Goal: Information Seeking & Learning: Find specific page/section

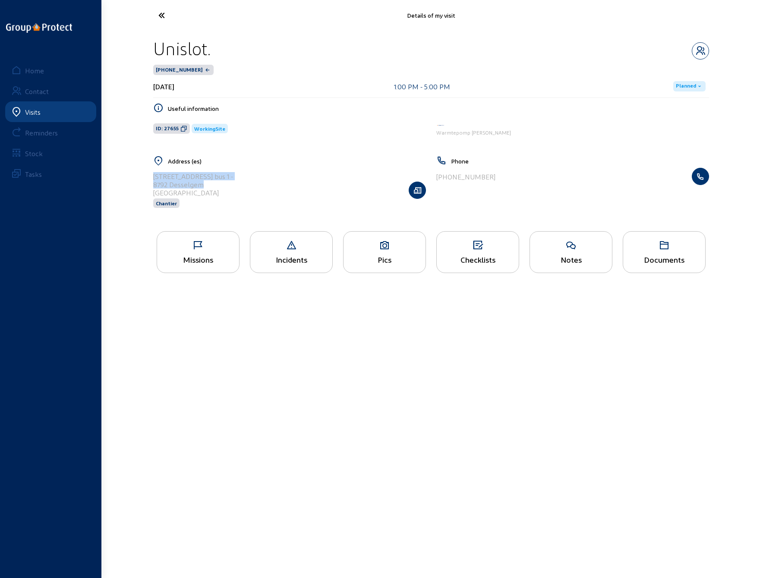
click at [163, 16] on icon at bounding box center [193, 15] width 79 height 15
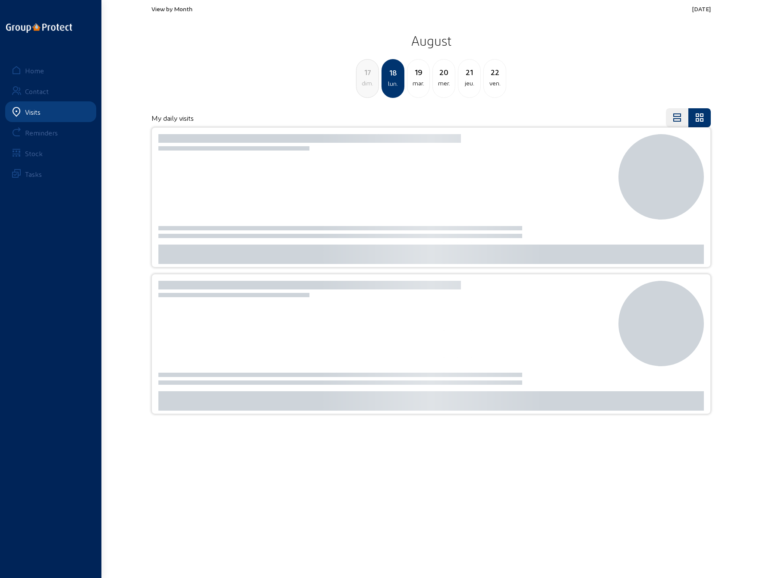
click at [443, 76] on div "20" at bounding box center [444, 72] width 22 height 12
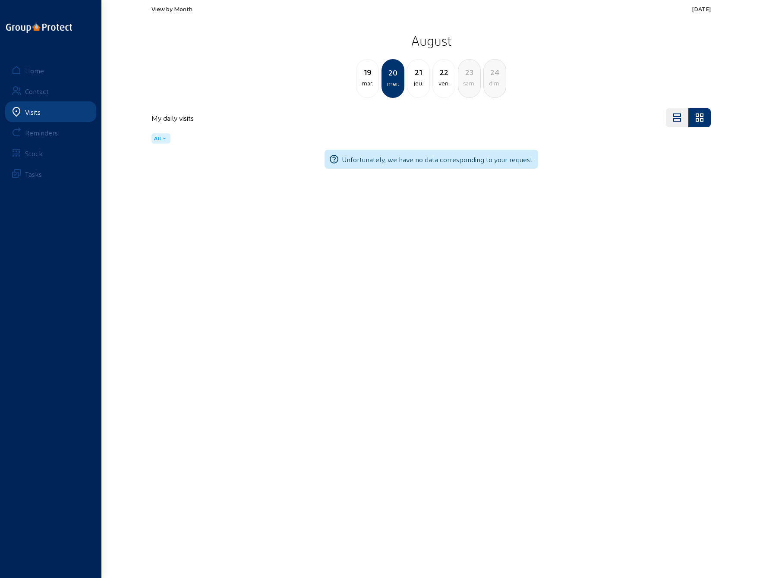
click at [365, 82] on div "mar." at bounding box center [368, 83] width 22 height 10
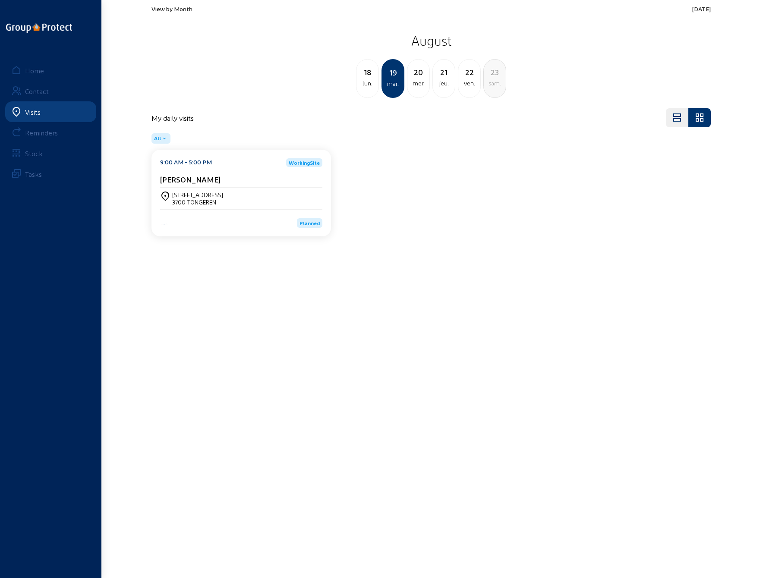
click at [445, 82] on div "jeu." at bounding box center [444, 83] width 22 height 10
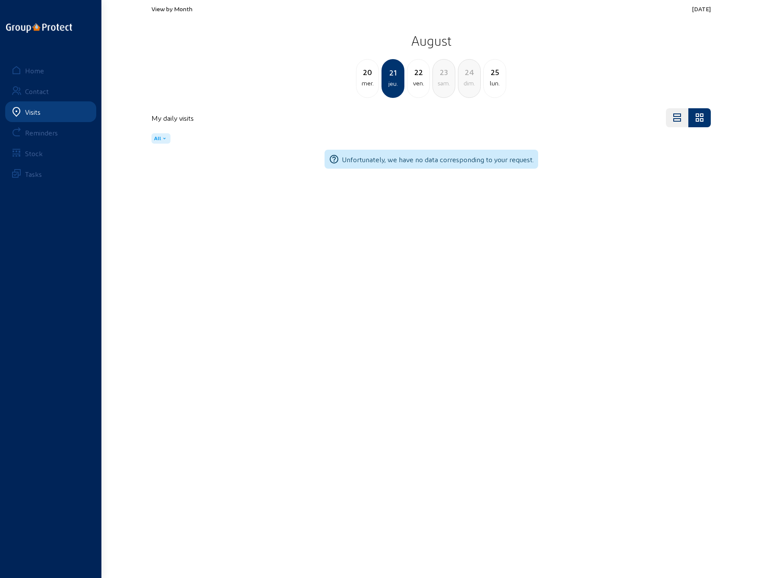
click at [369, 75] on div "20" at bounding box center [368, 72] width 22 height 12
click at [369, 75] on div "19" at bounding box center [368, 72] width 22 height 12
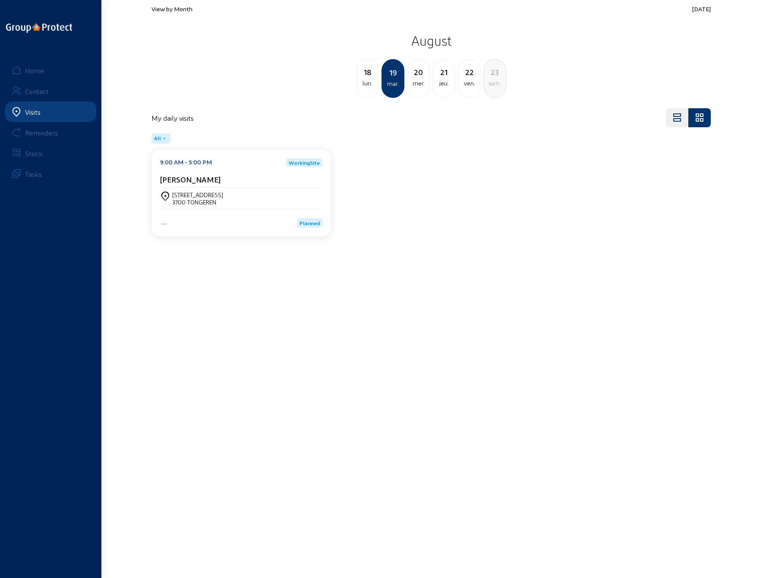
click at [369, 76] on div "18" at bounding box center [368, 72] width 22 height 12
click at [195, 195] on div "[STREET_ADDRESS] bus 1 -" at bounding box center [207, 194] width 70 height 7
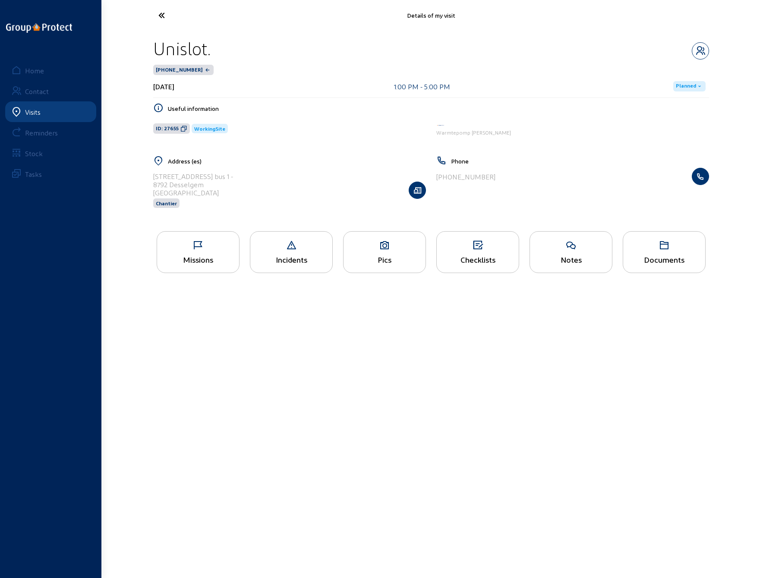
click at [198, 251] on div "Missions" at bounding box center [198, 252] width 83 height 42
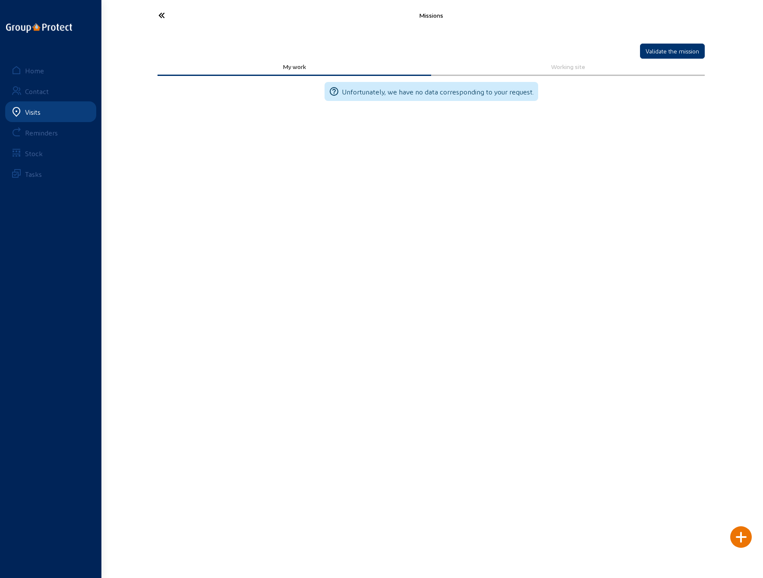
click at [154, 15] on cam-font-icon at bounding box center [194, 15] width 85 height 20
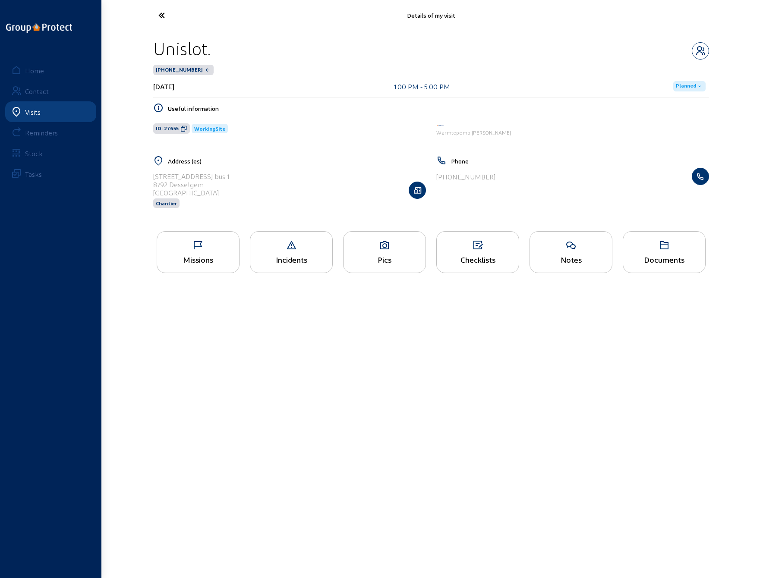
click at [290, 251] on div "Incidents" at bounding box center [291, 252] width 83 height 42
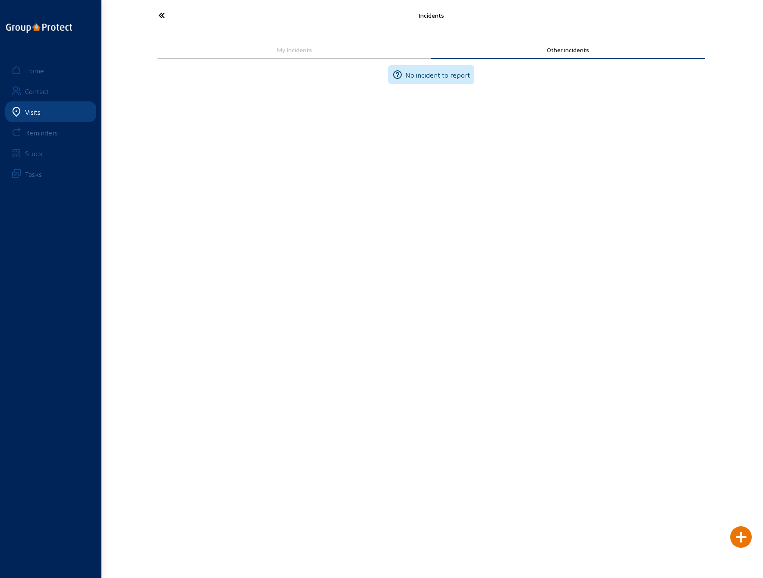
click at [157, 18] on icon at bounding box center [193, 15] width 79 height 15
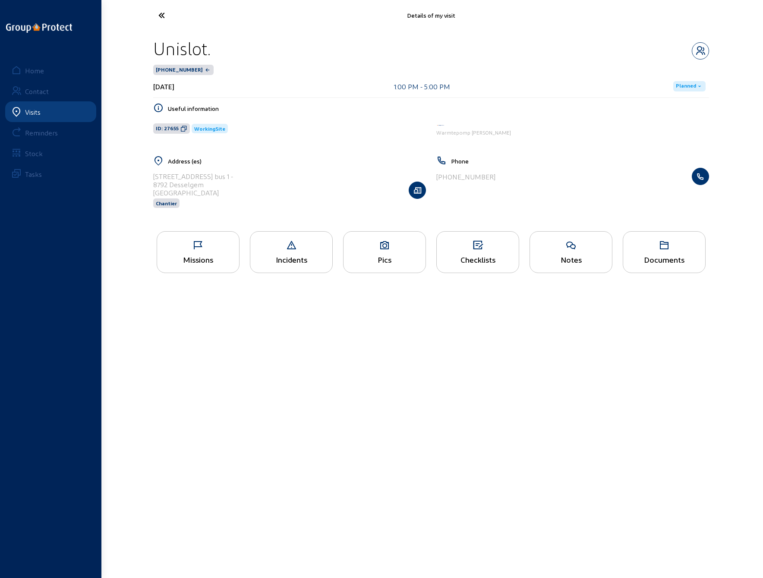
click at [387, 259] on div "Pics" at bounding box center [385, 259] width 82 height 9
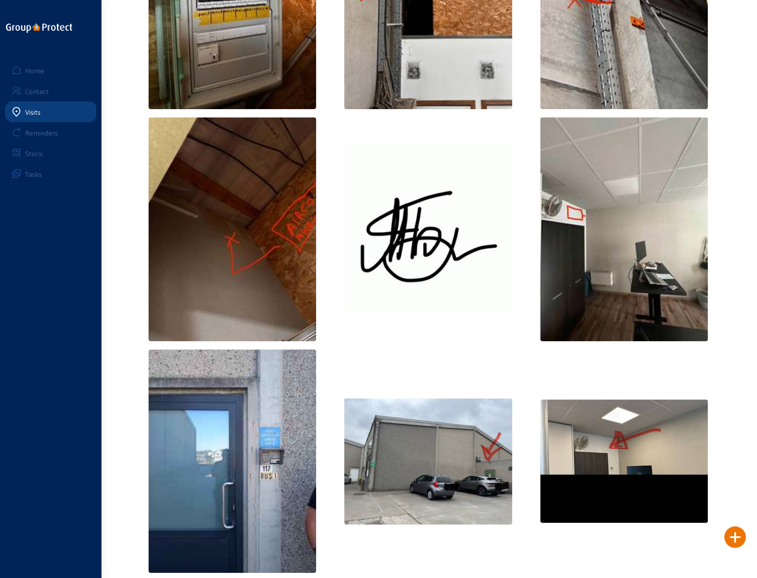
scroll to position [179, 0]
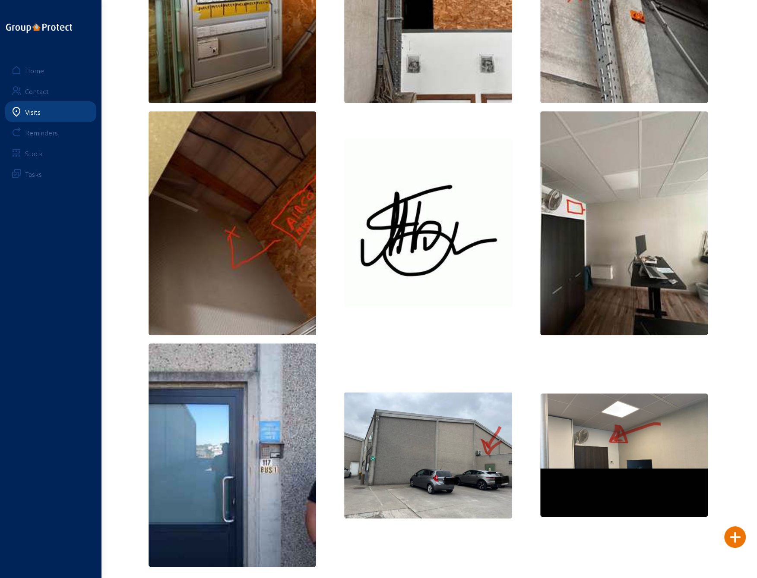
click at [627, 451] on img at bounding box center [624, 455] width 168 height 123
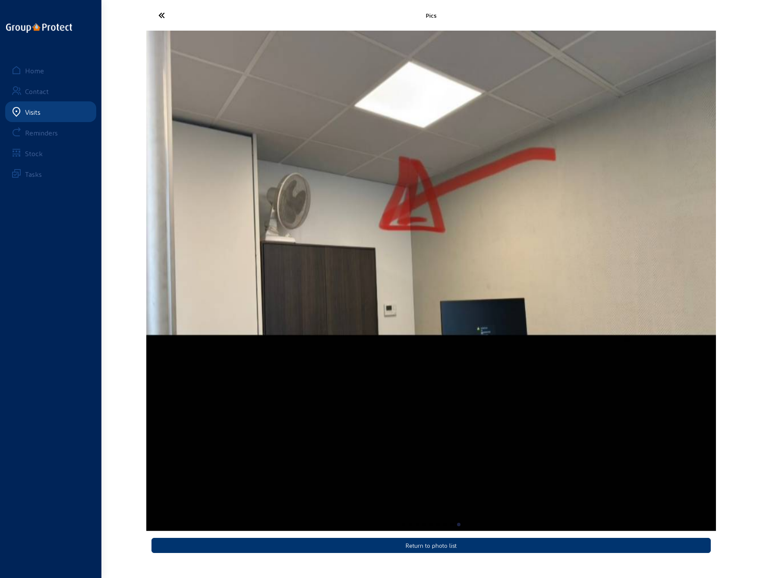
click at [163, 13] on icon at bounding box center [193, 15] width 79 height 15
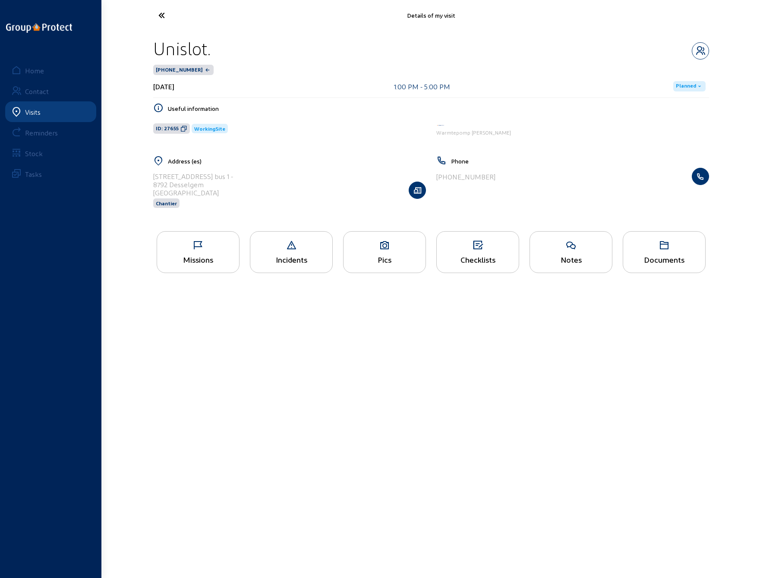
click at [385, 248] on icon at bounding box center [385, 245] width 82 height 10
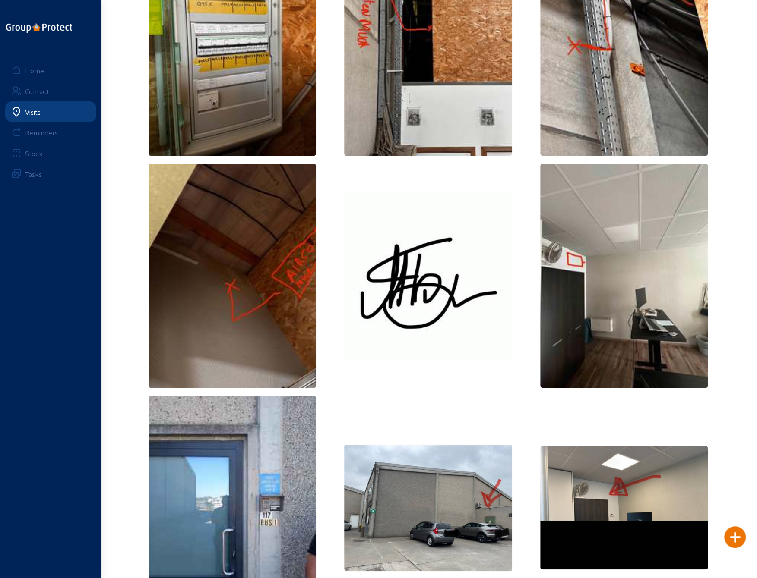
scroll to position [179, 0]
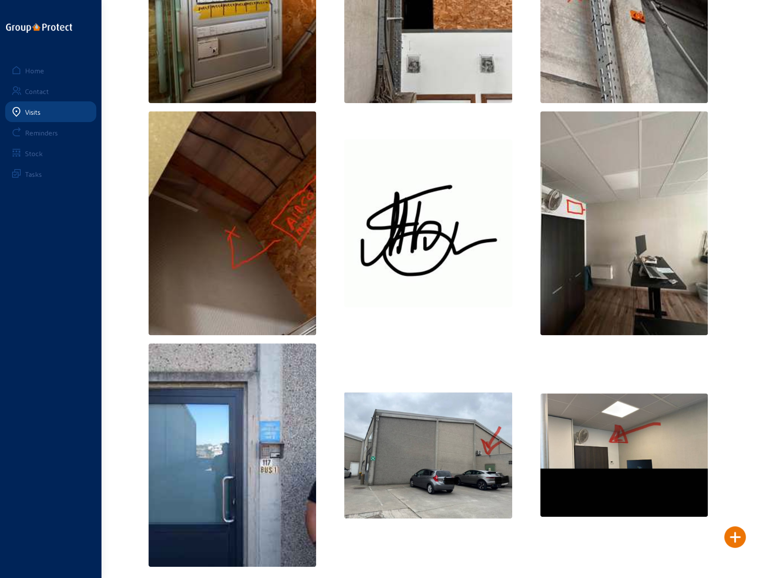
click at [267, 233] on img at bounding box center [232, 223] width 168 height 224
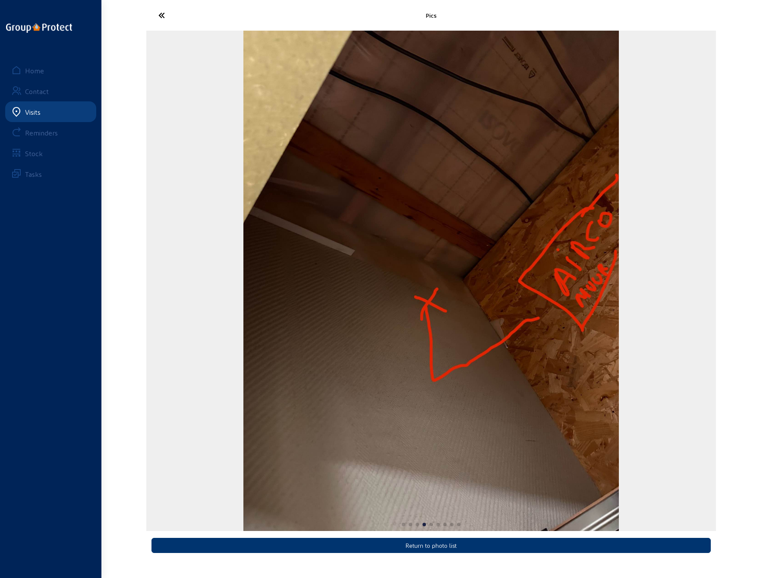
click at [166, 18] on icon at bounding box center [193, 15] width 79 height 15
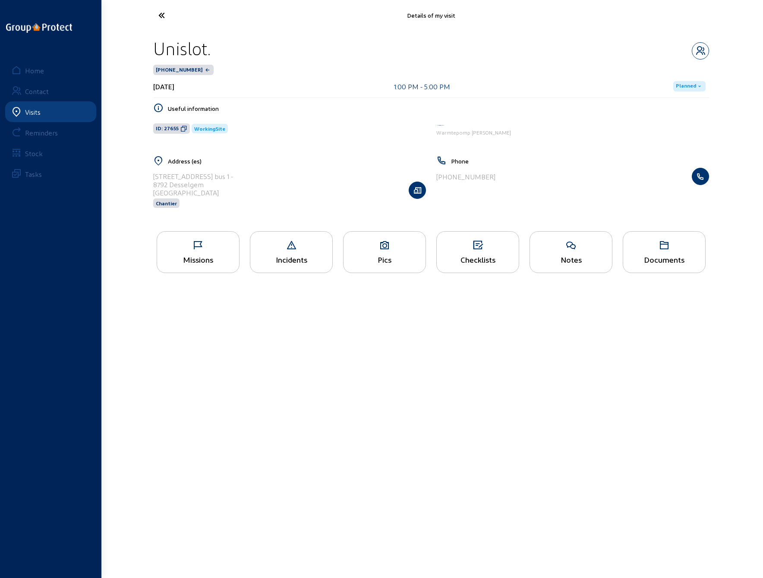
click at [388, 253] on div "Pics" at bounding box center [384, 252] width 83 height 42
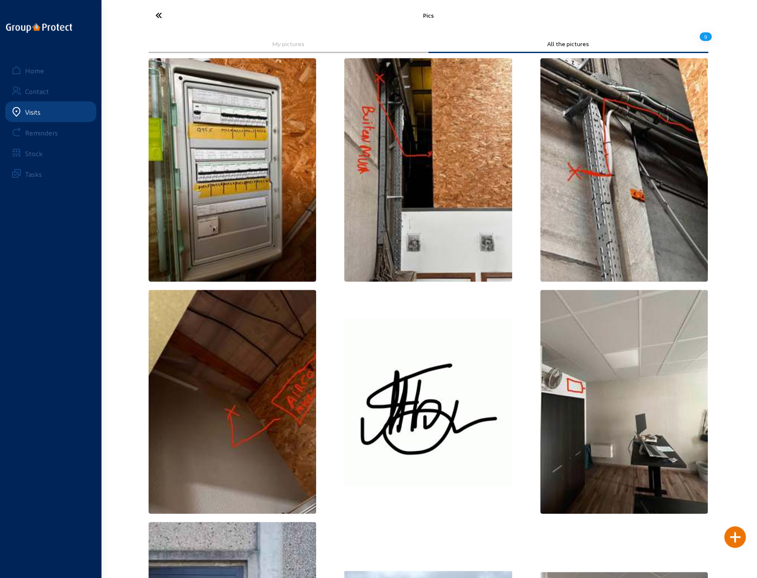
click at [398, 141] on img at bounding box center [428, 170] width 168 height 224
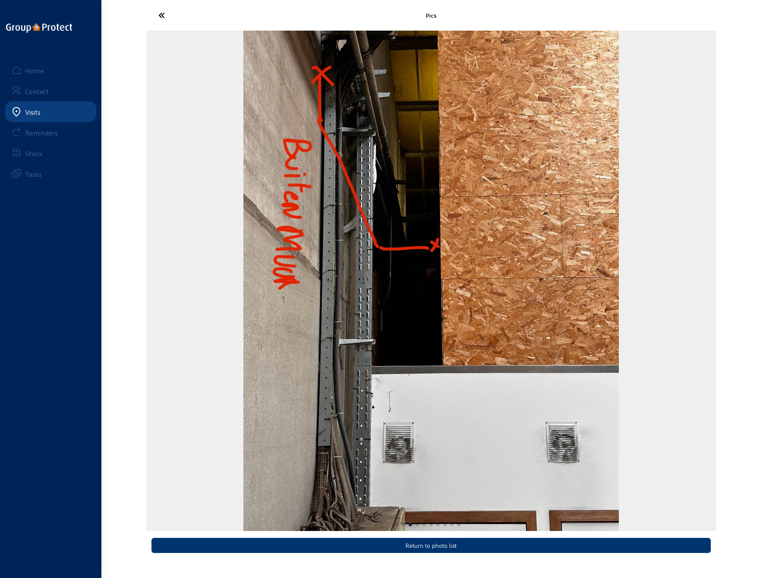
click at [164, 17] on icon at bounding box center [193, 15] width 79 height 15
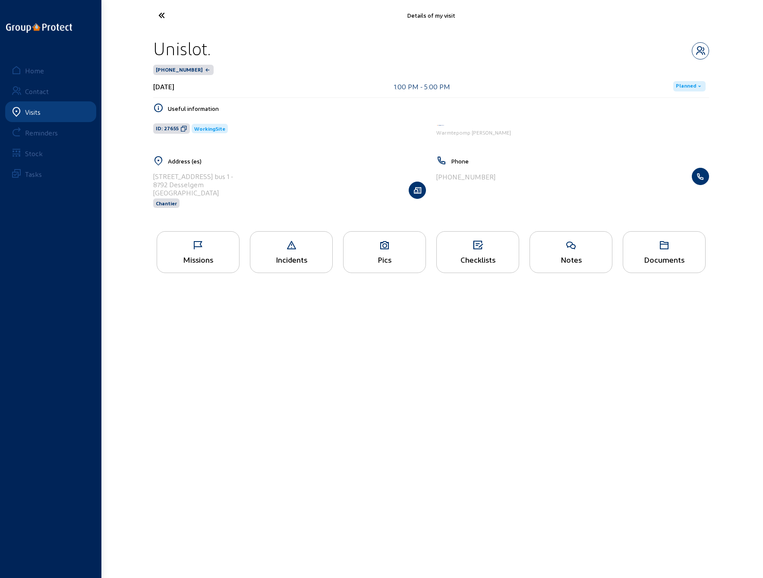
click at [395, 249] on icon at bounding box center [385, 245] width 82 height 10
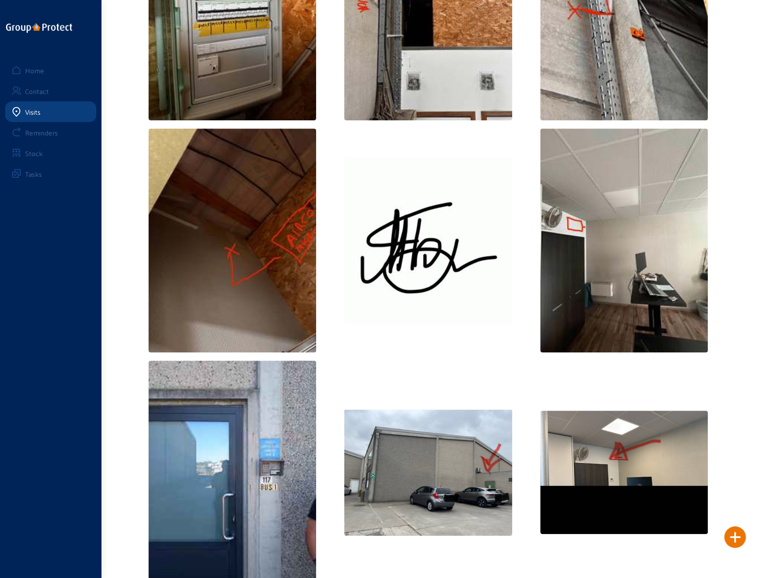
scroll to position [179, 0]
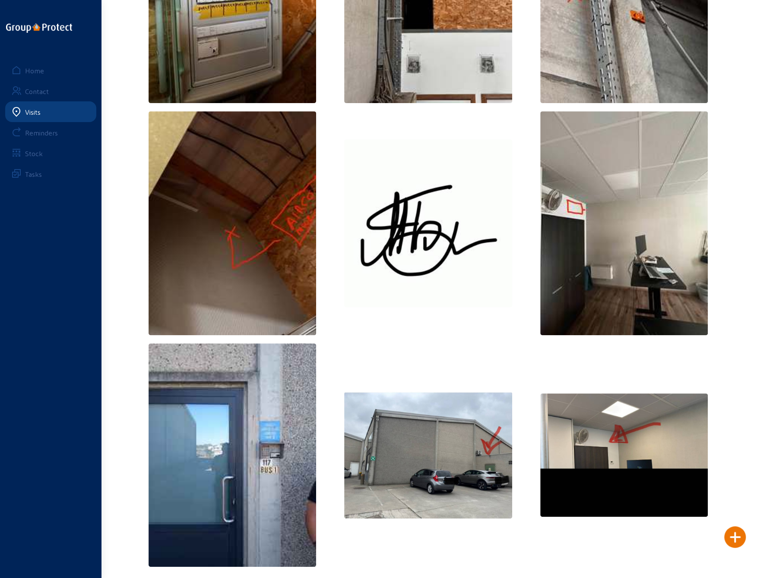
click at [480, 438] on img at bounding box center [428, 455] width 168 height 126
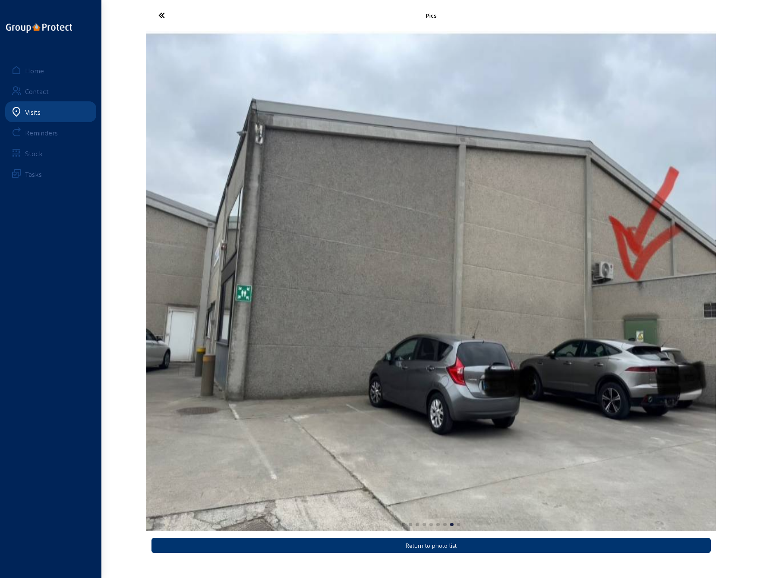
click at [160, 14] on icon at bounding box center [193, 15] width 79 height 15
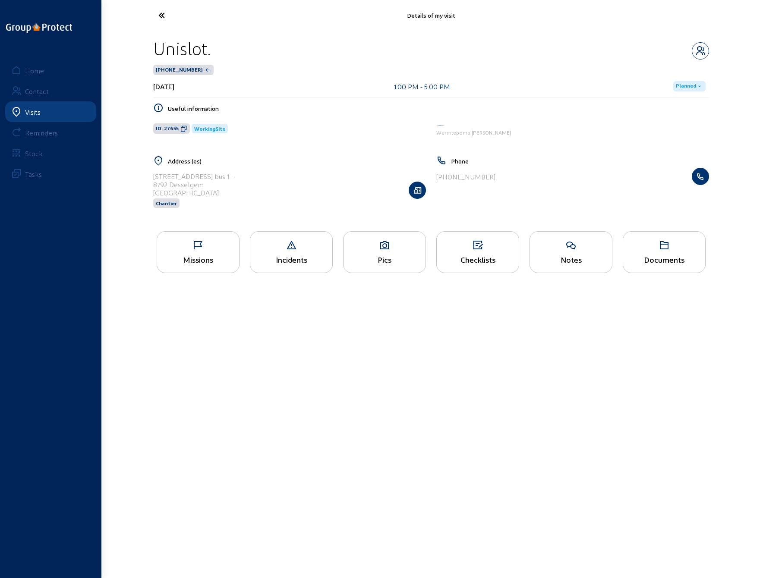
click at [482, 251] on div "Checklists" at bounding box center [477, 252] width 83 height 42
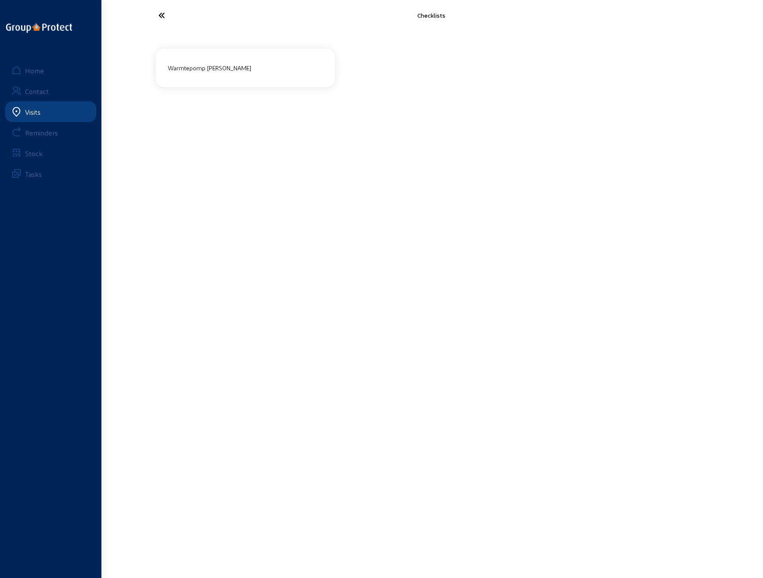
click at [210, 67] on div "Warmtepomp [PERSON_NAME]" at bounding box center [245, 68] width 162 height 14
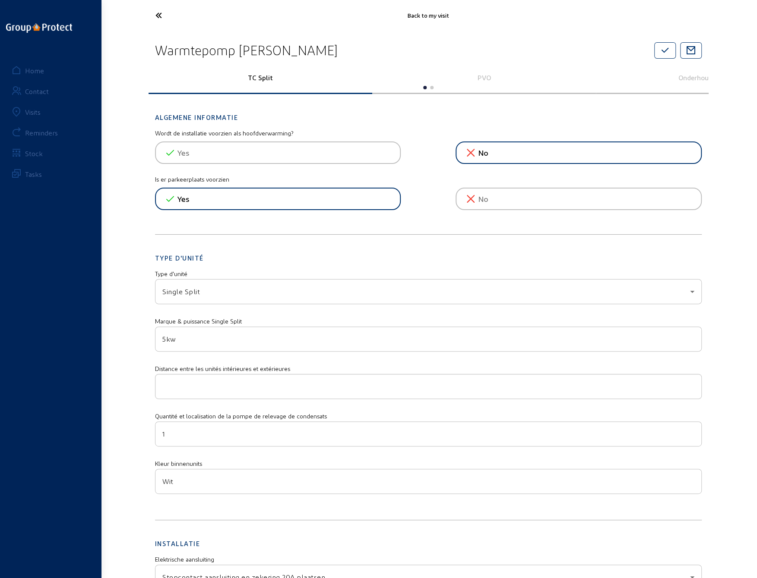
click at [157, 15] on icon at bounding box center [190, 15] width 79 height 15
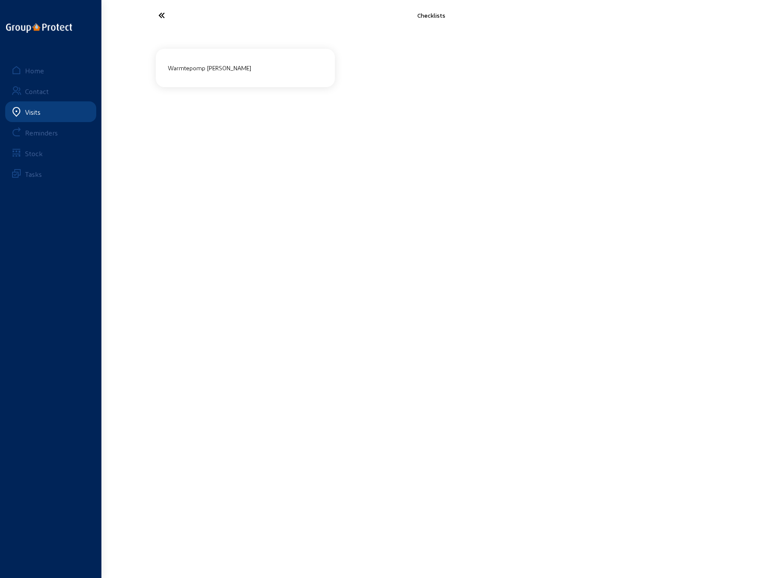
click at [159, 12] on icon at bounding box center [193, 15] width 79 height 15
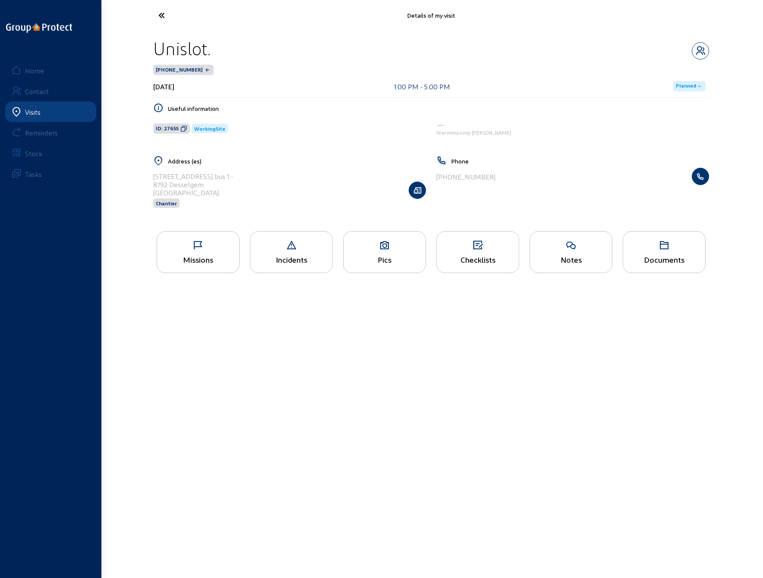
click at [162, 16] on icon at bounding box center [193, 15] width 79 height 15
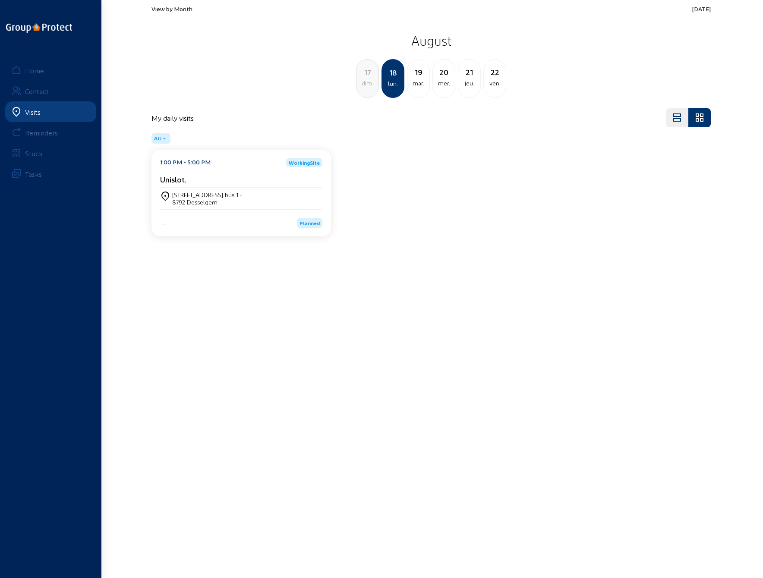
click at [365, 76] on div "17" at bounding box center [368, 72] width 22 height 12
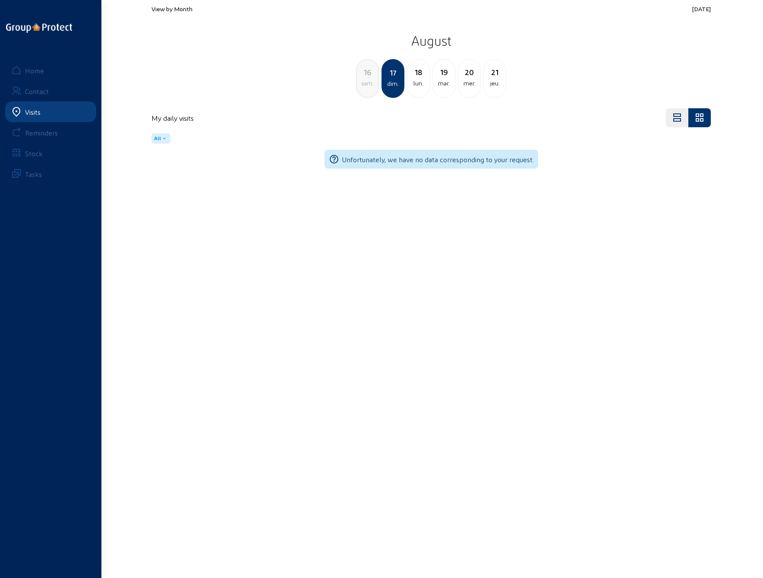
click at [366, 76] on div "16" at bounding box center [368, 72] width 22 height 12
click at [366, 76] on div "15" at bounding box center [368, 72] width 22 height 12
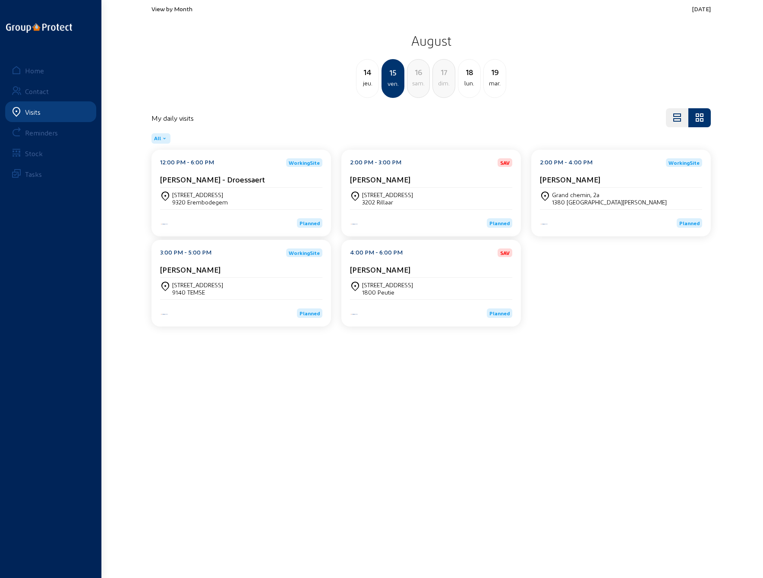
click at [400, 267] on cam-card-title "[PERSON_NAME]" at bounding box center [380, 269] width 60 height 9
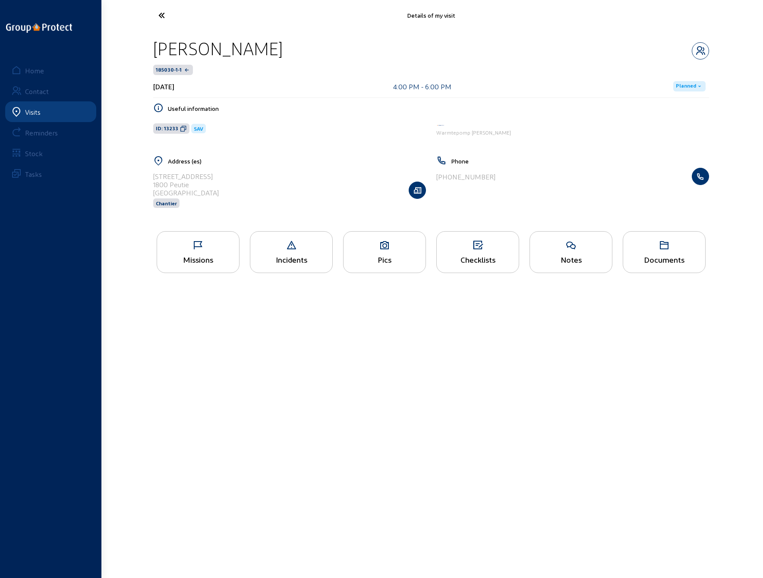
click at [385, 248] on icon at bounding box center [385, 245] width 82 height 10
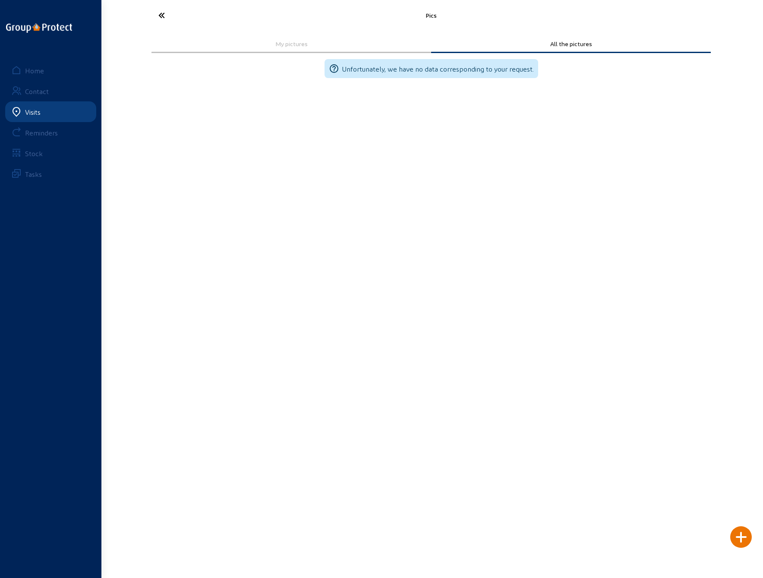
click at [162, 11] on icon at bounding box center [193, 15] width 79 height 15
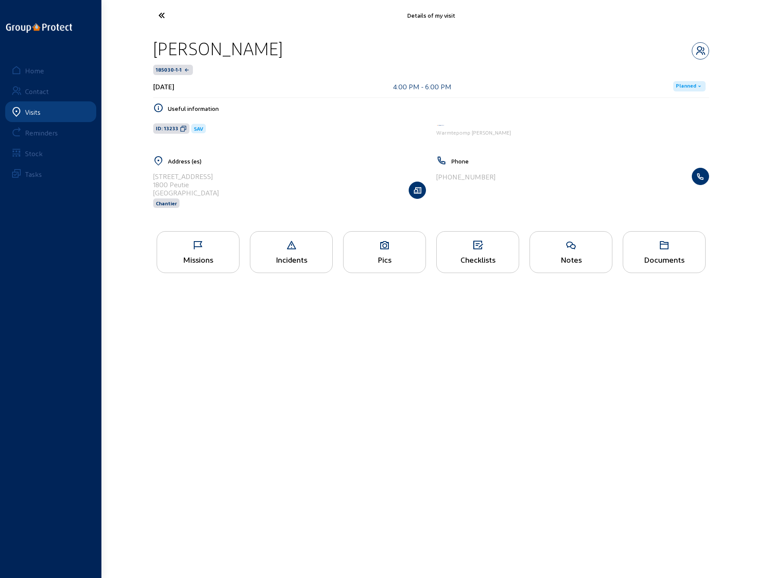
drag, startPoint x: 155, startPoint y: 51, endPoint x: 353, endPoint y: 51, distance: 198.6
click at [283, 51] on div "[PERSON_NAME]" at bounding box center [217, 49] width 129 height 22
copy div "[PERSON_NAME]"
drag, startPoint x: 153, startPoint y: 174, endPoint x: 205, endPoint y: 177, distance: 52.3
click at [206, 177] on div "[STREET_ADDRESS]" at bounding box center [186, 176] width 66 height 8
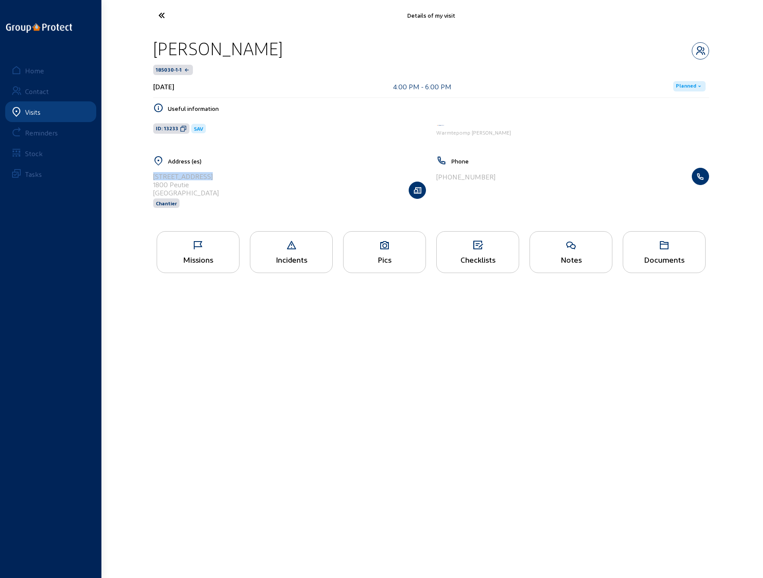
copy div "[STREET_ADDRESS]"
click at [161, 13] on icon at bounding box center [193, 15] width 79 height 15
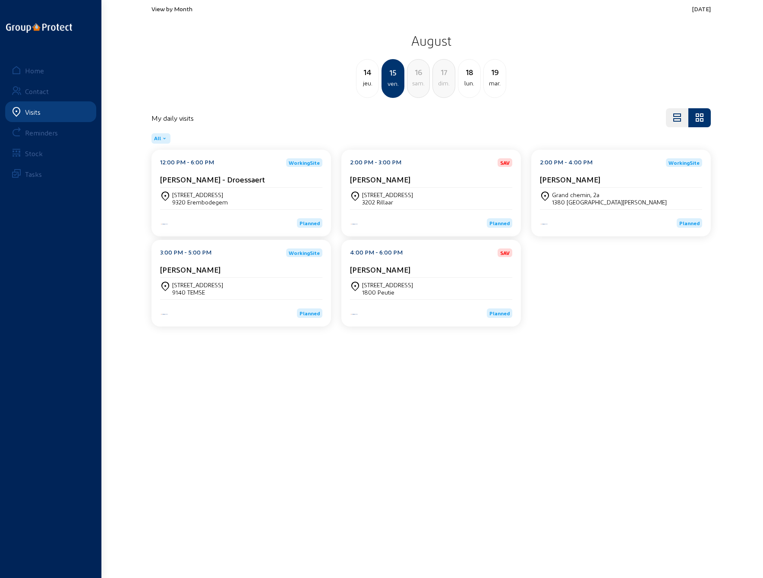
click at [540, 22] on div "View by Month [DATE] [DATE] jeu. 15 ven. 16 [PERSON_NAME]. 17 dim. 18 lun. [DAT…" at bounding box center [431, 51] width 559 height 93
click at [171, 8] on span "View by Month" at bounding box center [172, 8] width 41 height 7
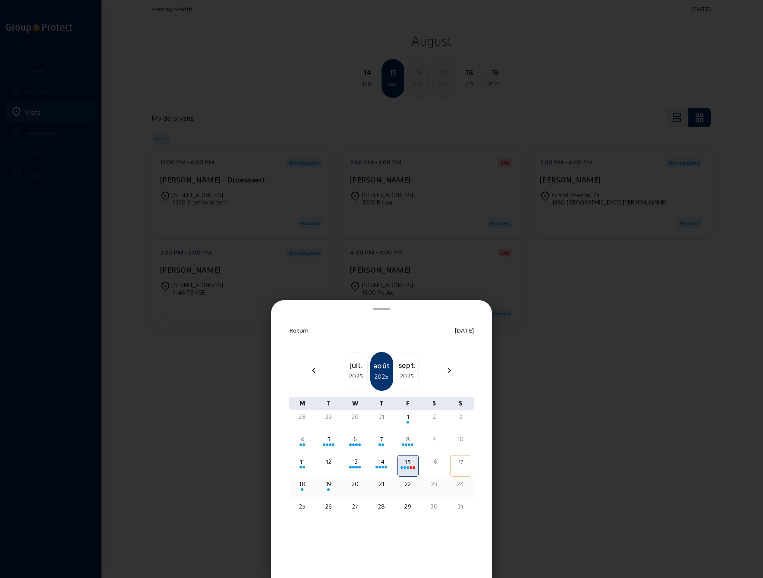
click at [304, 486] on div "18" at bounding box center [302, 484] width 19 height 9
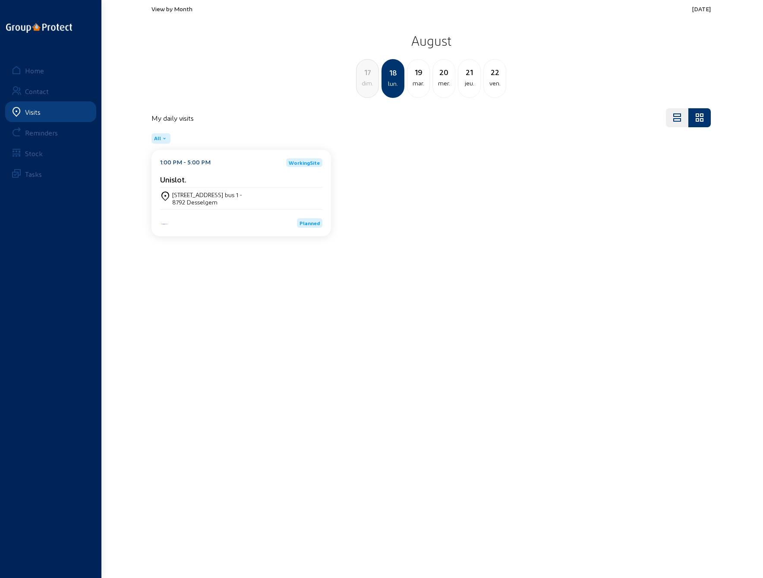
drag, startPoint x: 161, startPoint y: 181, endPoint x: 191, endPoint y: 180, distance: 30.6
click at [191, 180] on div "Unislot." at bounding box center [241, 179] width 162 height 9
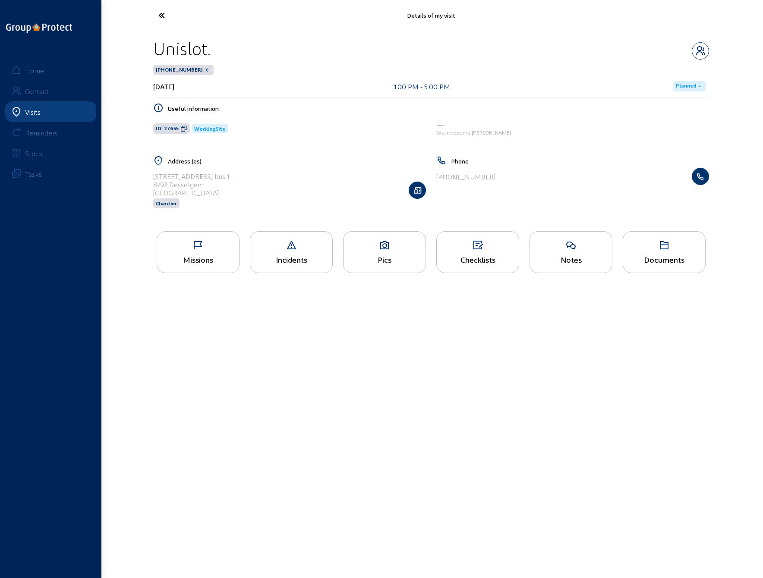
drag, startPoint x: 155, startPoint y: 49, endPoint x: 208, endPoint y: 51, distance: 53.1
click at [208, 51] on div "Unislot." at bounding box center [181, 49] width 57 height 22
copy div "Unislot"
drag, startPoint x: 154, startPoint y: 177, endPoint x: 222, endPoint y: 175, distance: 68.2
click at [222, 175] on div "[STREET_ADDRESS] bus 1 -" at bounding box center [193, 176] width 80 height 8
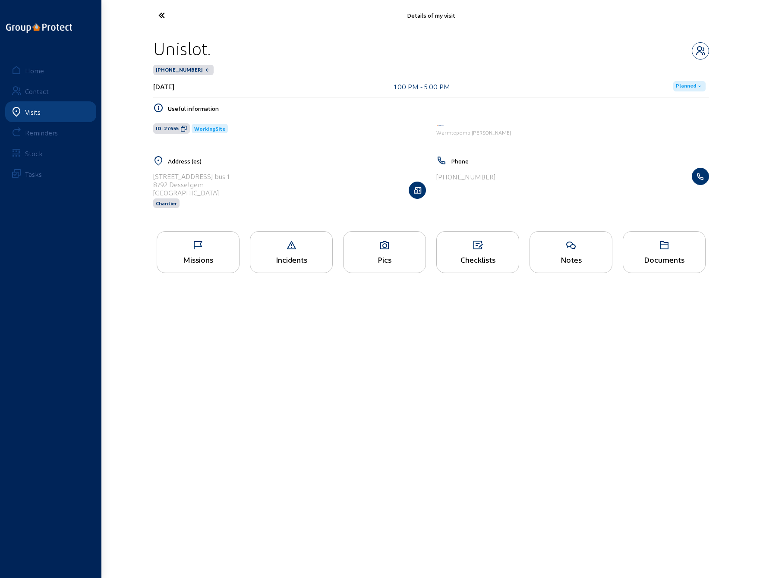
copy div "Pitantiestraat 117 bus 1"
drag, startPoint x: 170, startPoint y: 184, endPoint x: 200, endPoint y: 185, distance: 30.2
click at [202, 185] on div "8792 Desselgem" at bounding box center [193, 184] width 80 height 8
copy div "Desselgem"
click at [157, 14] on icon at bounding box center [193, 15] width 79 height 15
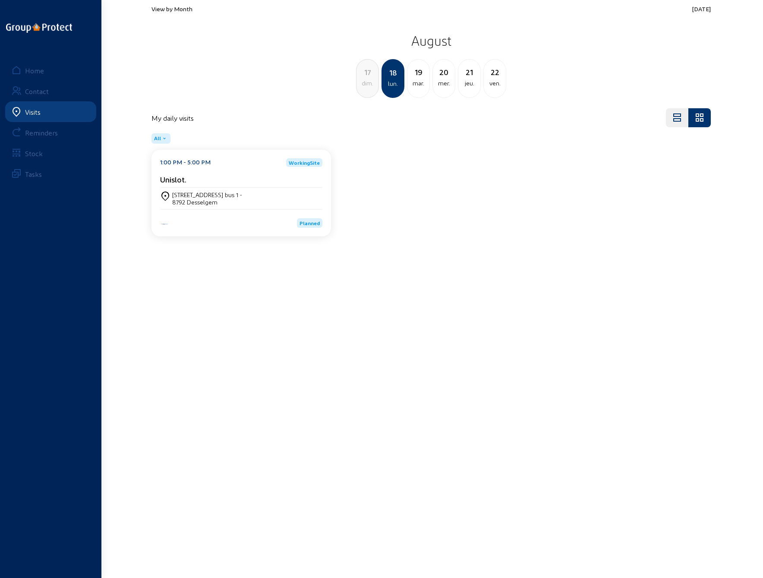
click at [418, 78] on div "mar." at bounding box center [418, 83] width 22 height 10
click at [205, 193] on div "[STREET_ADDRESS]" at bounding box center [197, 194] width 51 height 7
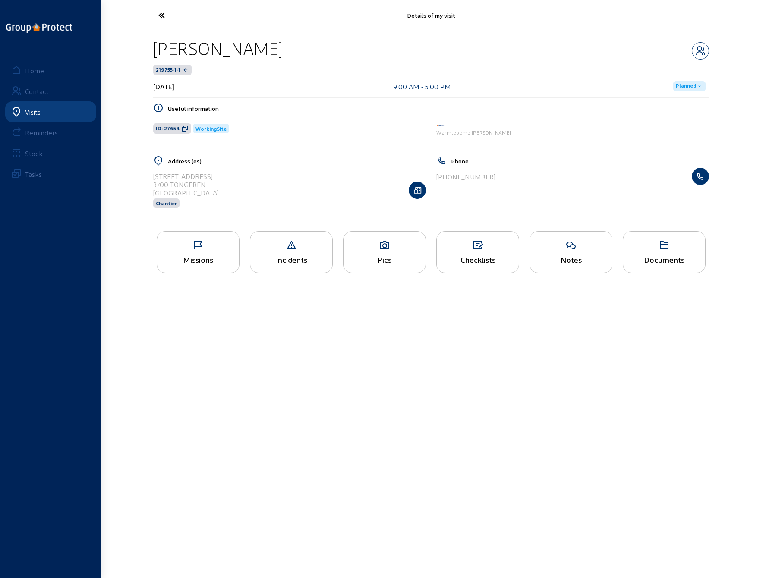
drag, startPoint x: 247, startPoint y: 49, endPoint x: 154, endPoint y: 48, distance: 93.7
click at [154, 48] on div "[PERSON_NAME]" at bounding box center [217, 49] width 129 height 22
copy div "[PERSON_NAME]"
drag, startPoint x: 154, startPoint y: 174, endPoint x: 208, endPoint y: 176, distance: 54.0
click at [208, 176] on div "[STREET_ADDRESS]" at bounding box center [186, 176] width 66 height 8
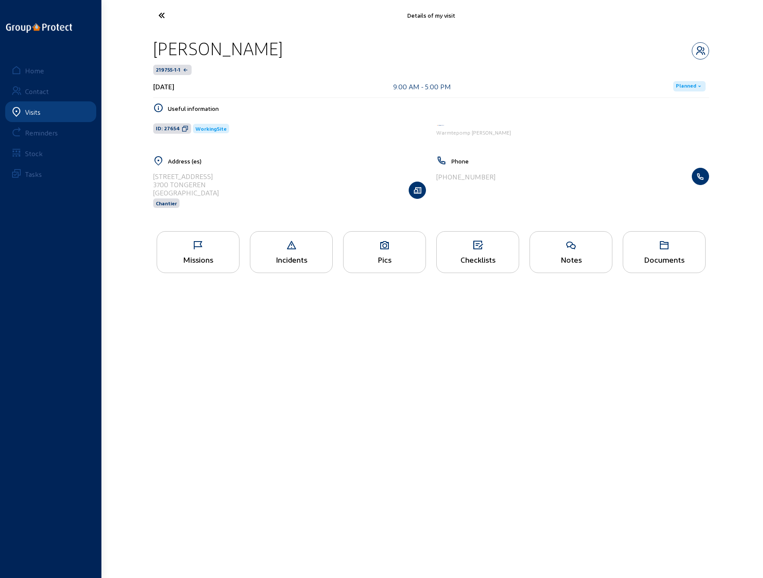
copy div "[STREET_ADDRESS]"
click at [370, 253] on div "Pics" at bounding box center [384, 252] width 83 height 42
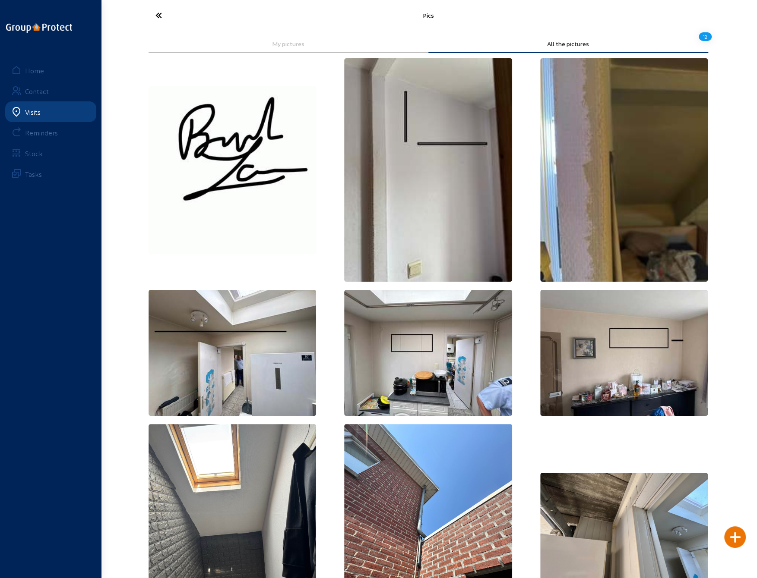
click at [159, 16] on icon at bounding box center [190, 15] width 79 height 15
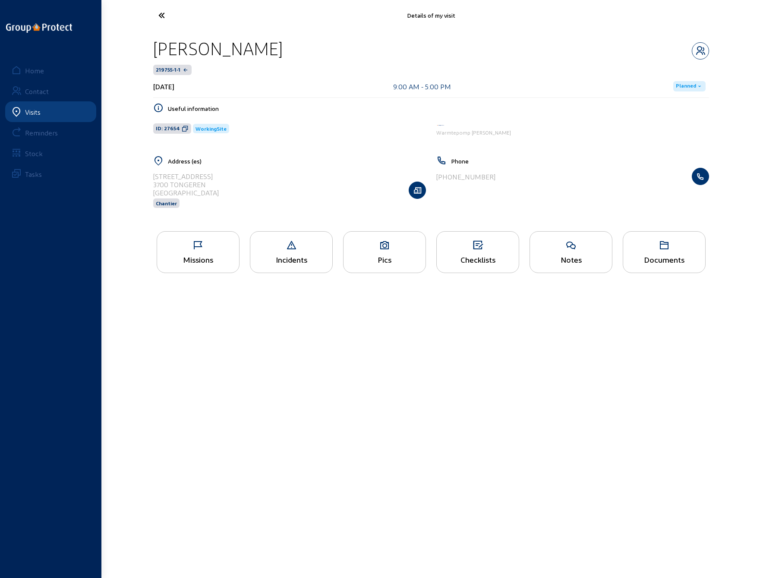
click at [205, 253] on div "Missions" at bounding box center [198, 252] width 83 height 42
